Goal: Check status: Check status

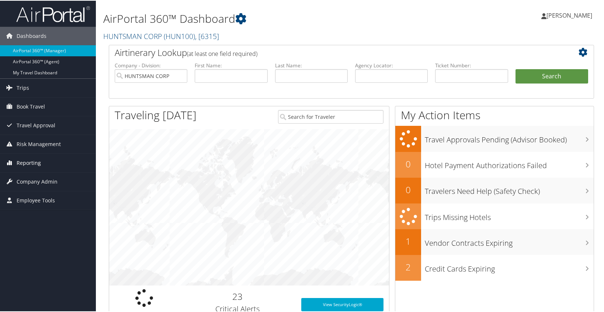
click at [36, 162] on span "Reporting" at bounding box center [29, 162] width 24 height 18
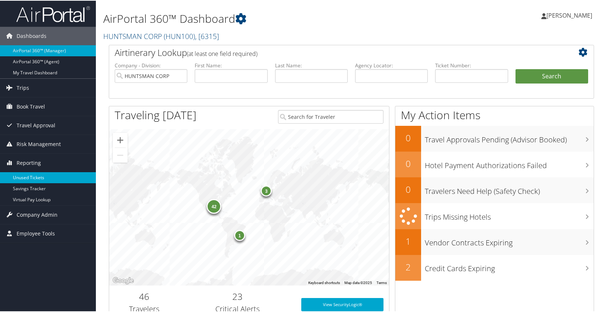
click at [31, 180] on link "Unused Tickets" at bounding box center [48, 177] width 96 height 11
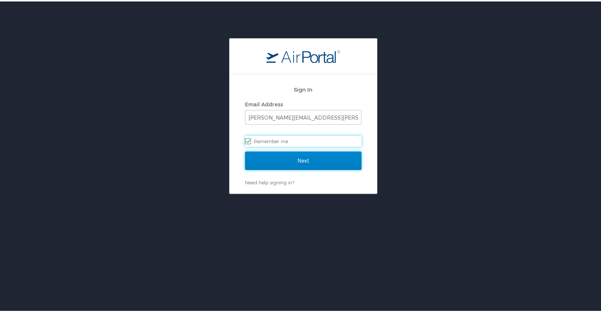
click at [307, 158] on input "Next" at bounding box center [303, 159] width 116 height 18
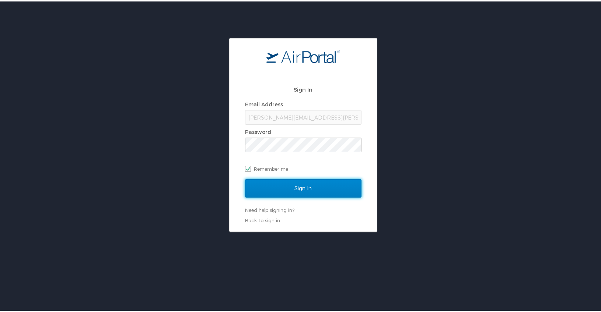
drag, startPoint x: 298, startPoint y: 191, endPoint x: 295, endPoint y: 189, distance: 4.3
click at [298, 191] on input "Sign In" at bounding box center [303, 187] width 116 height 18
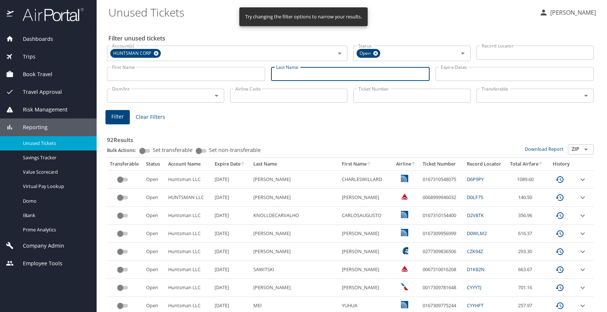
click at [307, 76] on input "Last Name" at bounding box center [350, 74] width 158 height 14
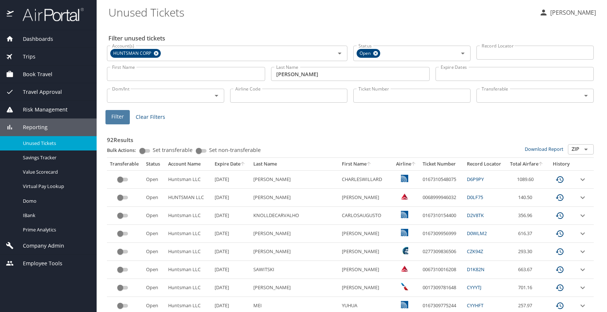
click at [115, 112] on span "Filter" at bounding box center [117, 116] width 13 height 9
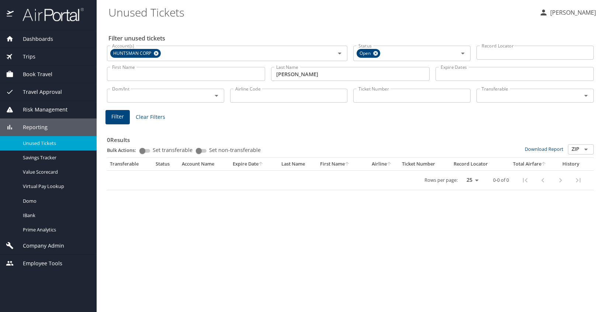
click at [321, 73] on input "ellerbusch" at bounding box center [350, 74] width 158 height 14
type input "e"
click at [112, 119] on span "Filter" at bounding box center [117, 116] width 13 height 9
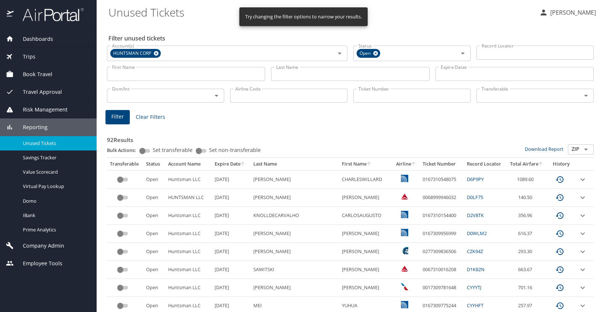
click at [245, 164] on icon "sort" at bounding box center [243, 164] width 4 height 4
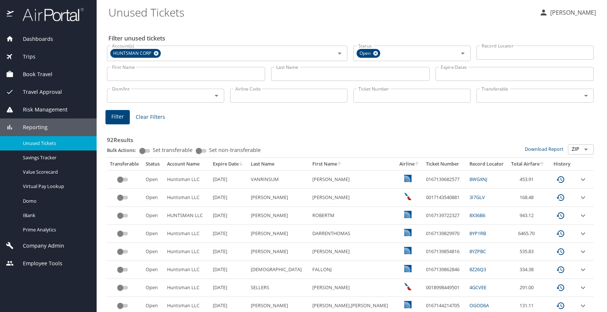
click at [31, 41] on span "Dashboards" at bounding box center [33, 39] width 39 height 8
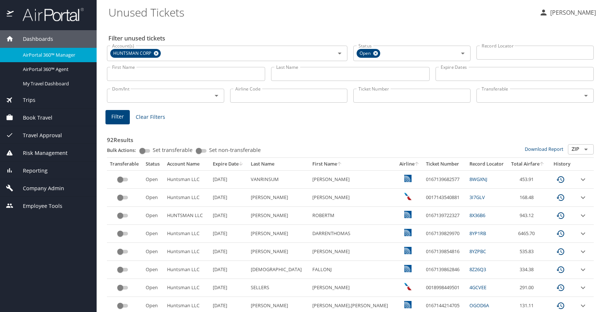
click at [35, 34] on div "Dashboards" at bounding box center [48, 39] width 97 height 18
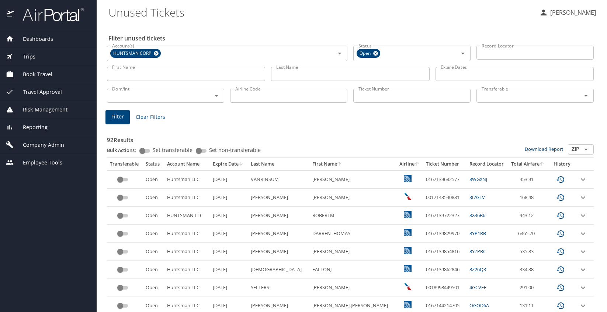
click at [34, 18] on img at bounding box center [48, 14] width 69 height 14
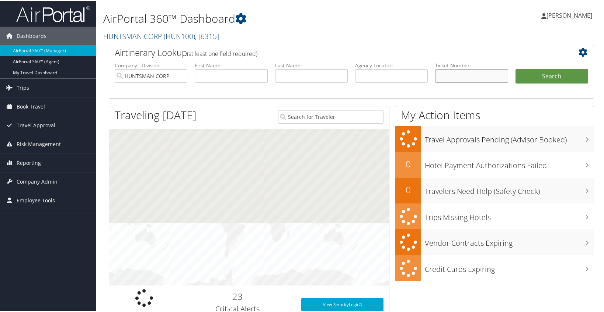
click at [462, 75] on input "text" at bounding box center [471, 76] width 73 height 14
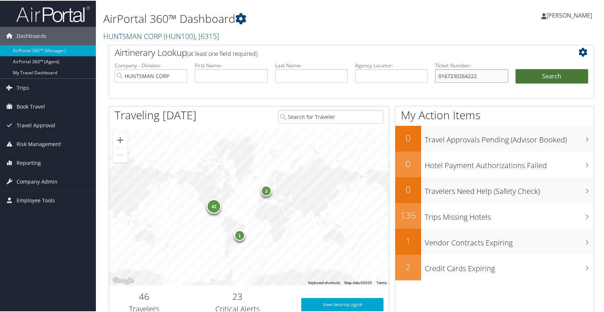
type input "0167230264222"
click at [550, 75] on button "Search" at bounding box center [551, 76] width 73 height 15
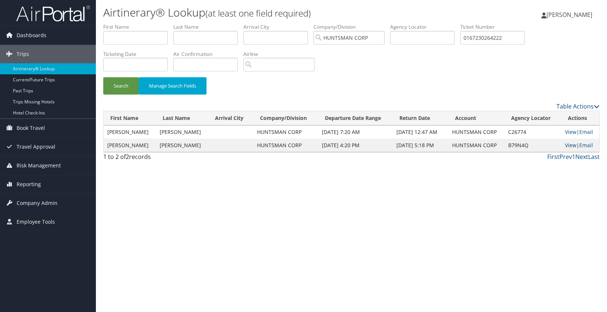
click at [567, 147] on link "View" at bounding box center [570, 145] width 11 height 7
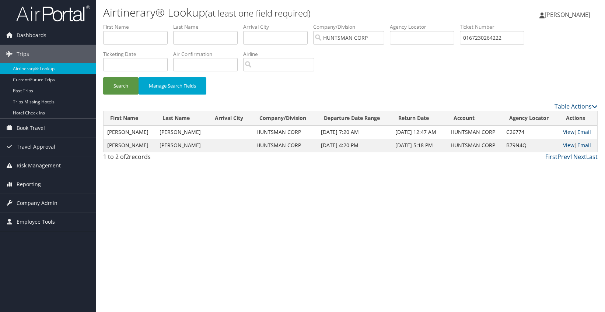
click at [566, 130] on link "View" at bounding box center [568, 132] width 11 height 7
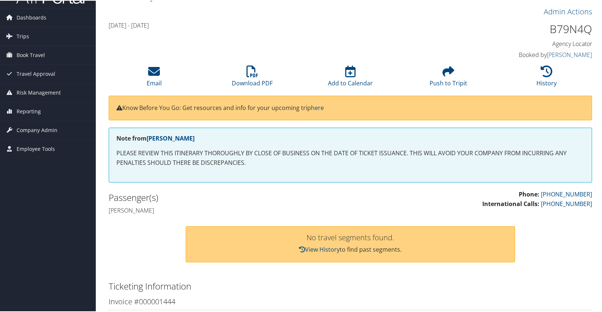
scroll to position [19, 0]
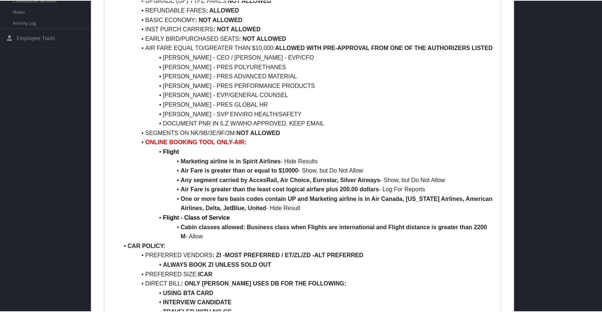
scroll to position [332, 0]
